Goal: Check status

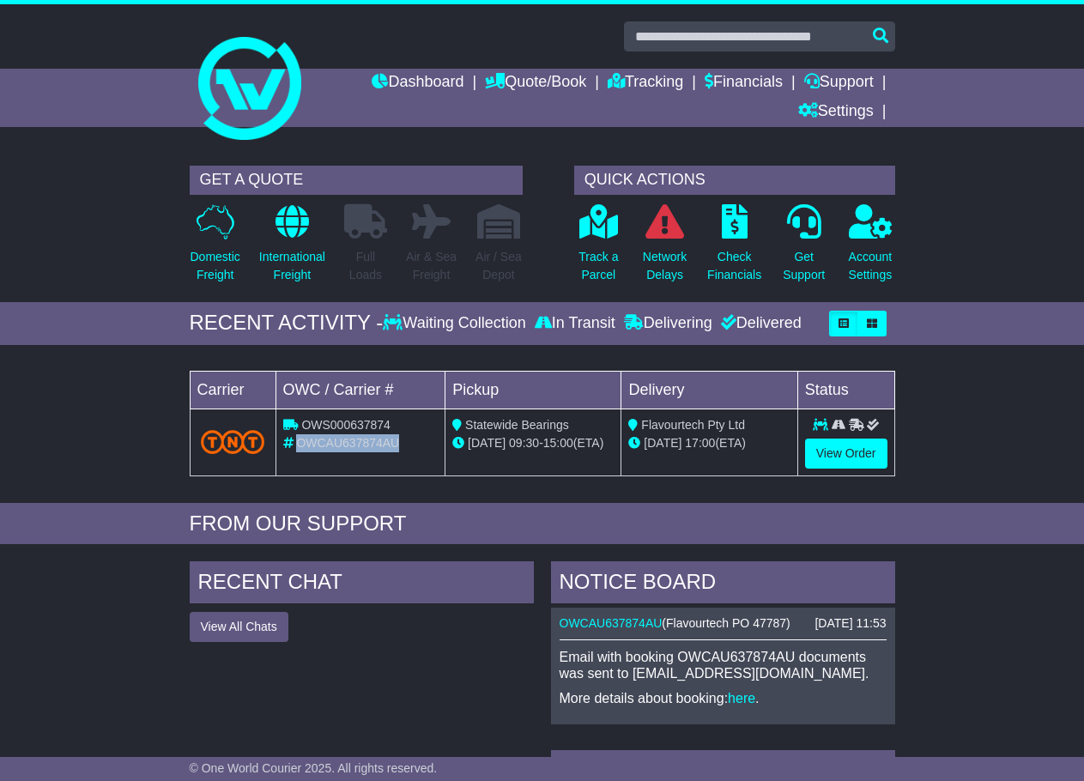
drag, startPoint x: 298, startPoint y: 442, endPoint x: 405, endPoint y: 447, distance: 107.4
click at [405, 447] on div "OWCAU637874AU" at bounding box center [360, 443] width 155 height 18
copy span "OWCAU637874AU"
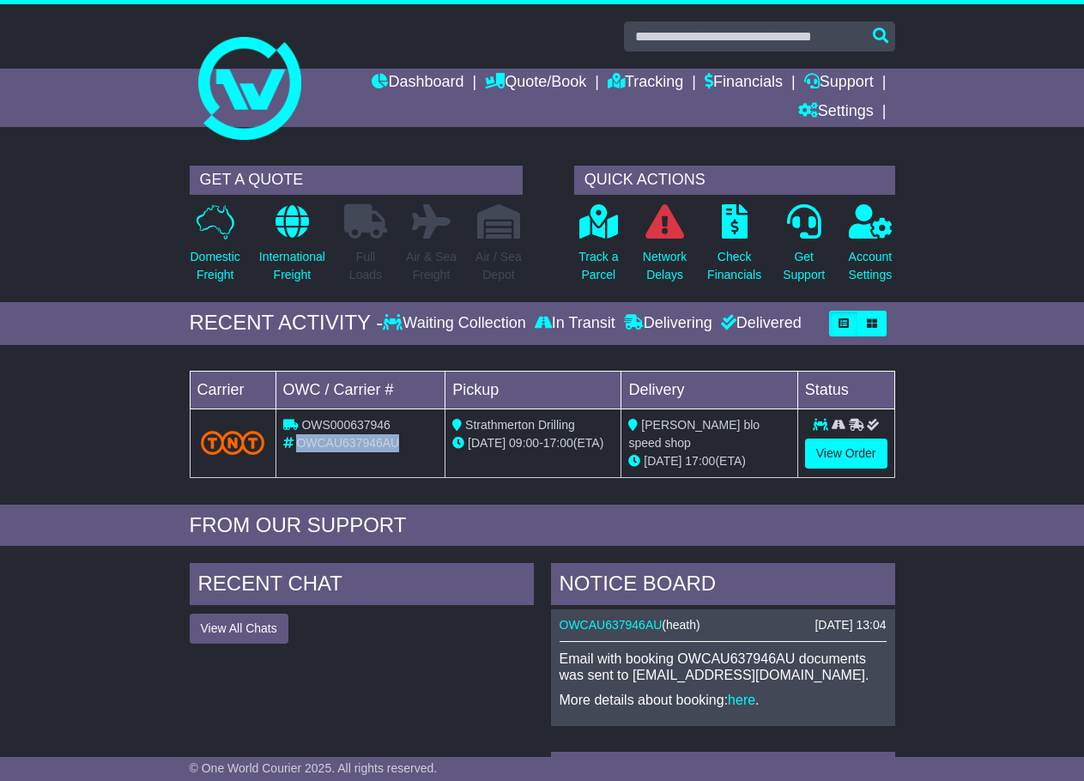
drag, startPoint x: 300, startPoint y: 442, endPoint x: 406, endPoint y: 449, distance: 105.8
click at [406, 449] on div "OWCAU637946AU" at bounding box center [360, 443] width 155 height 18
copy span "OWCAU637946AU"
